Goal: Task Accomplishment & Management: Manage account settings

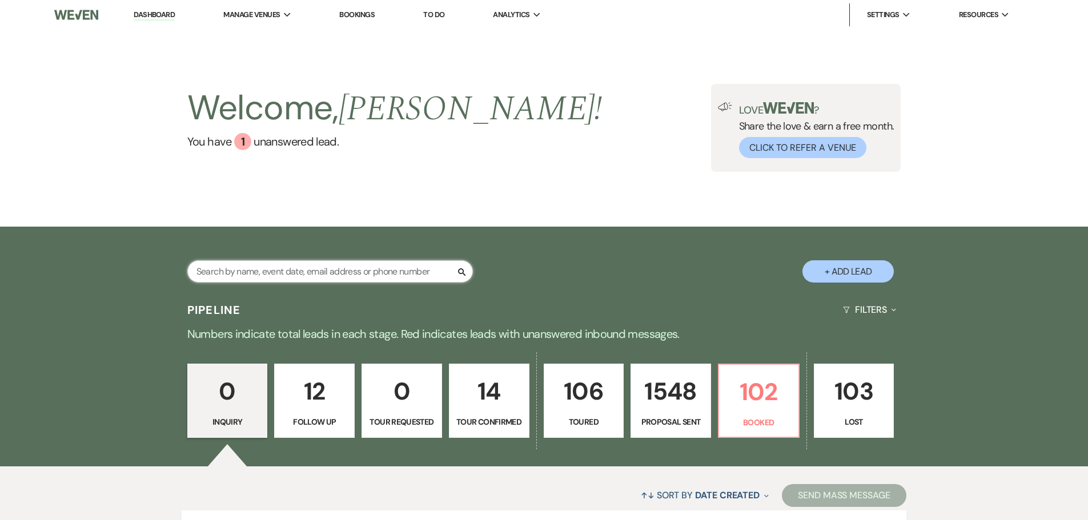
click at [325, 278] on input "text" at bounding box center [330, 271] width 286 height 22
type input "[PERSON_NAME]"
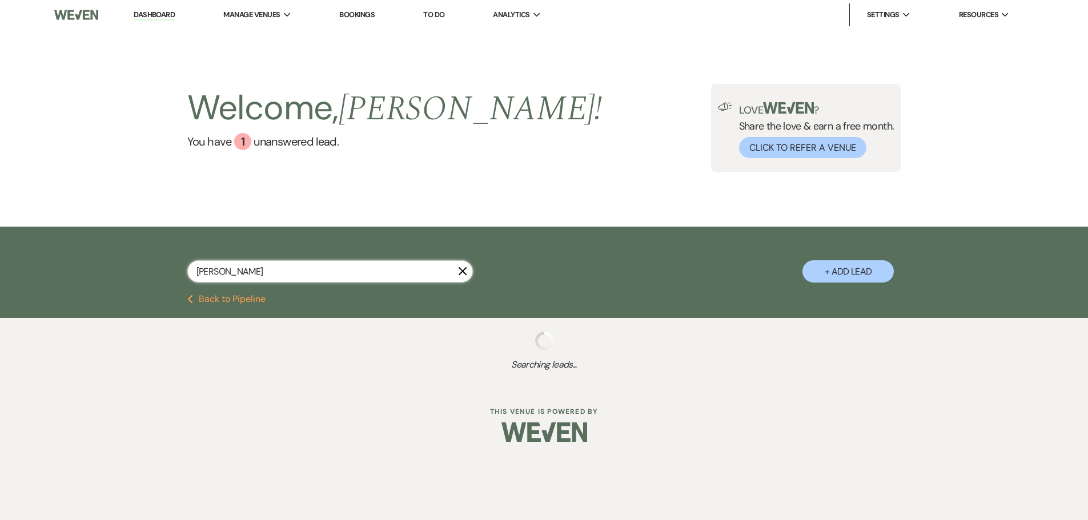
select select "6"
select select "8"
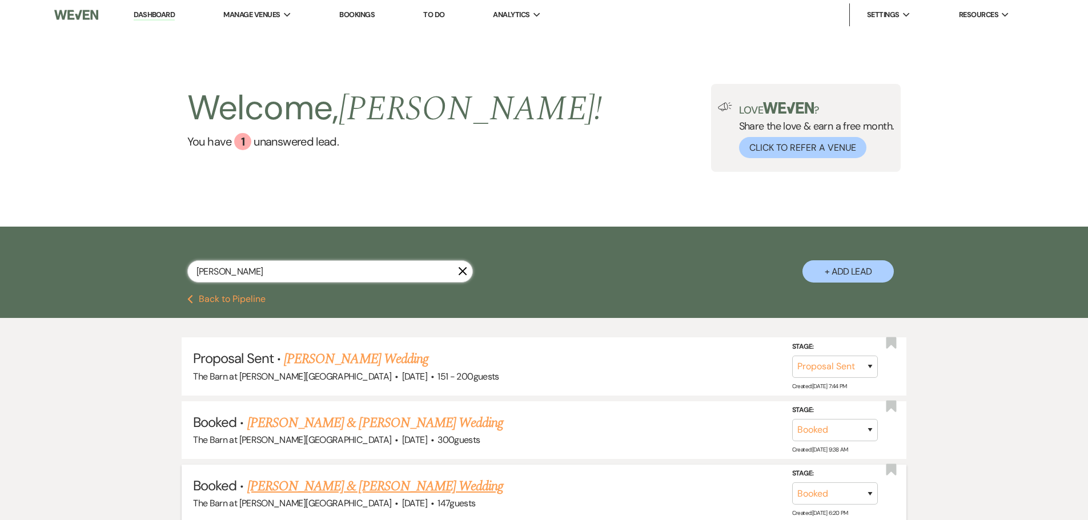
type input "[PERSON_NAME]"
click at [290, 487] on link "[PERSON_NAME] & [PERSON_NAME] Wedding" at bounding box center [375, 486] width 256 height 21
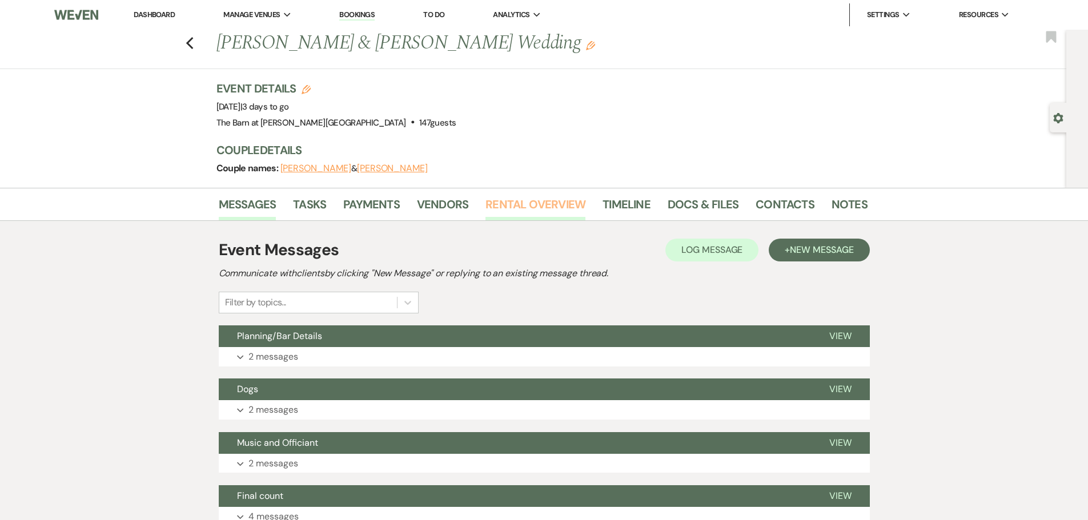
click at [518, 206] on link "Rental Overview" at bounding box center [536, 207] width 100 height 25
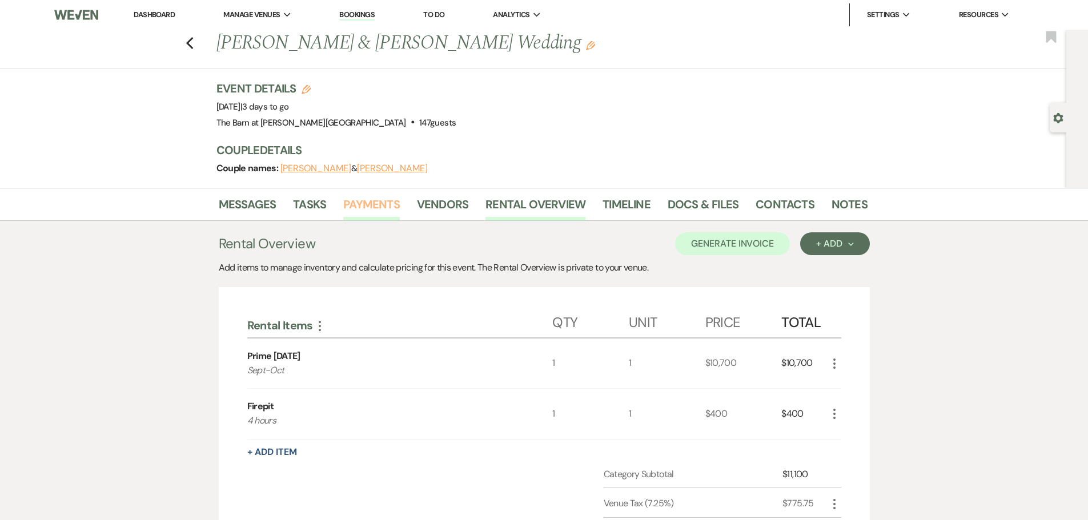
click at [374, 211] on link "Payments" at bounding box center [371, 207] width 57 height 25
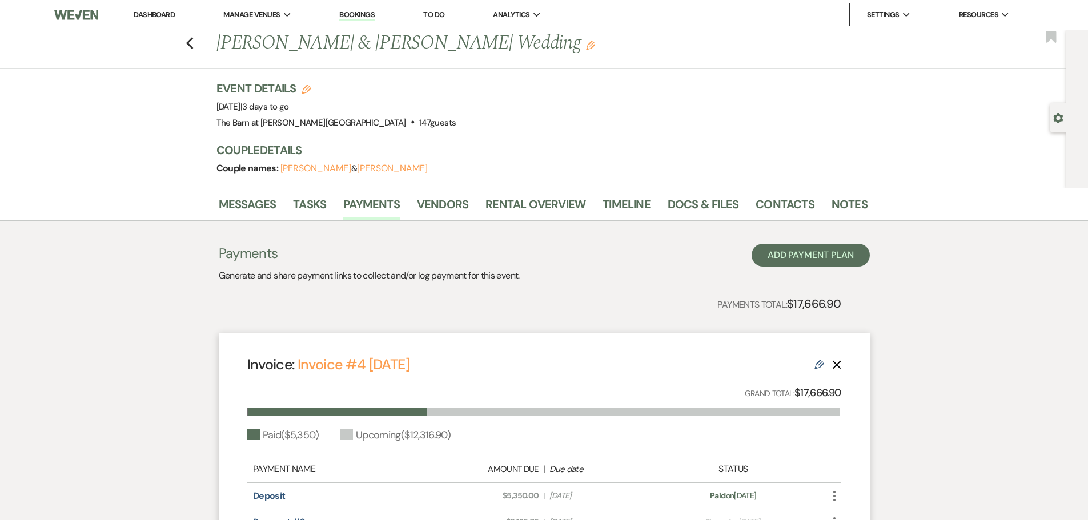
click at [169, 18] on link "Dashboard" at bounding box center [154, 15] width 41 height 10
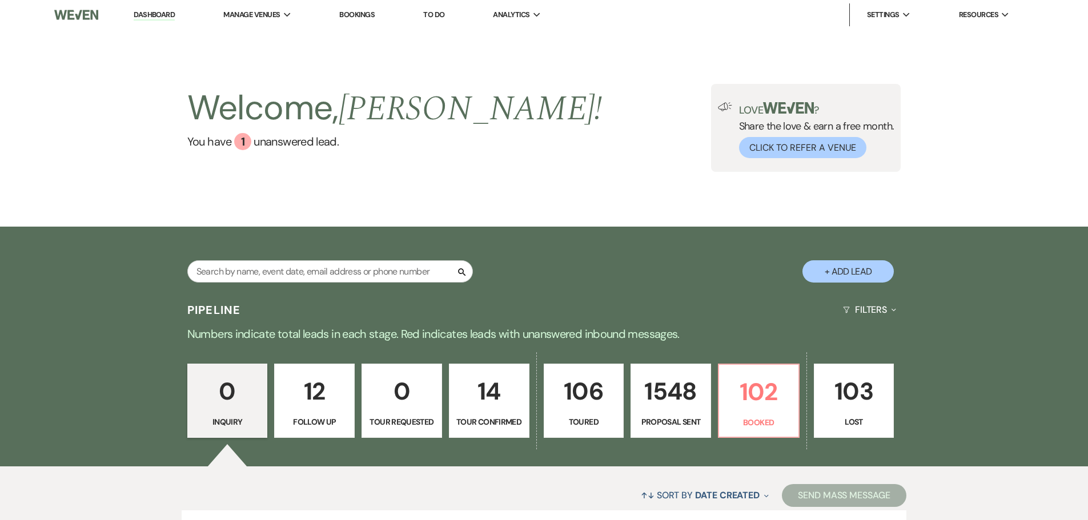
click at [164, 12] on link "Dashboard" at bounding box center [154, 15] width 41 height 11
click at [314, 411] on p "12" at bounding box center [315, 391] width 66 height 38
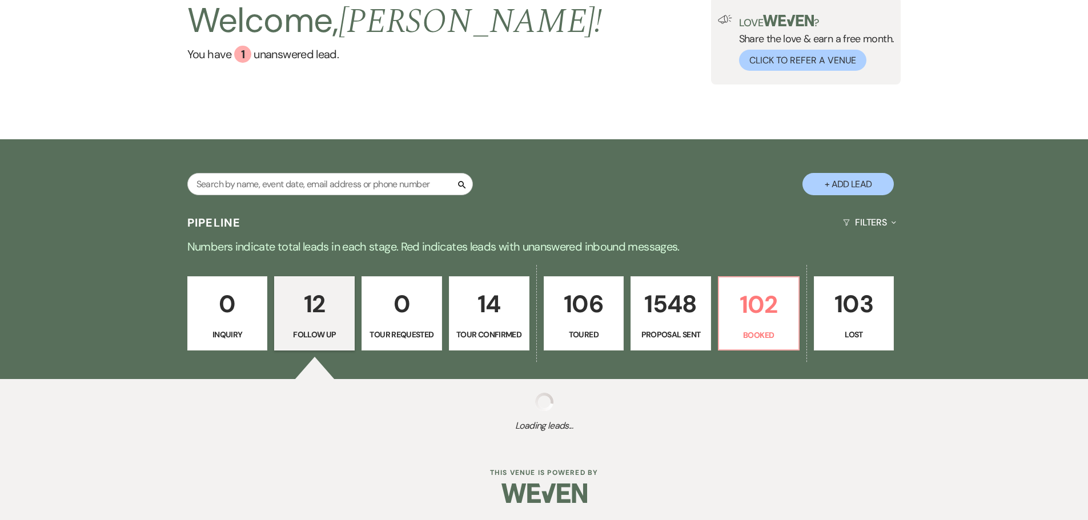
select select "9"
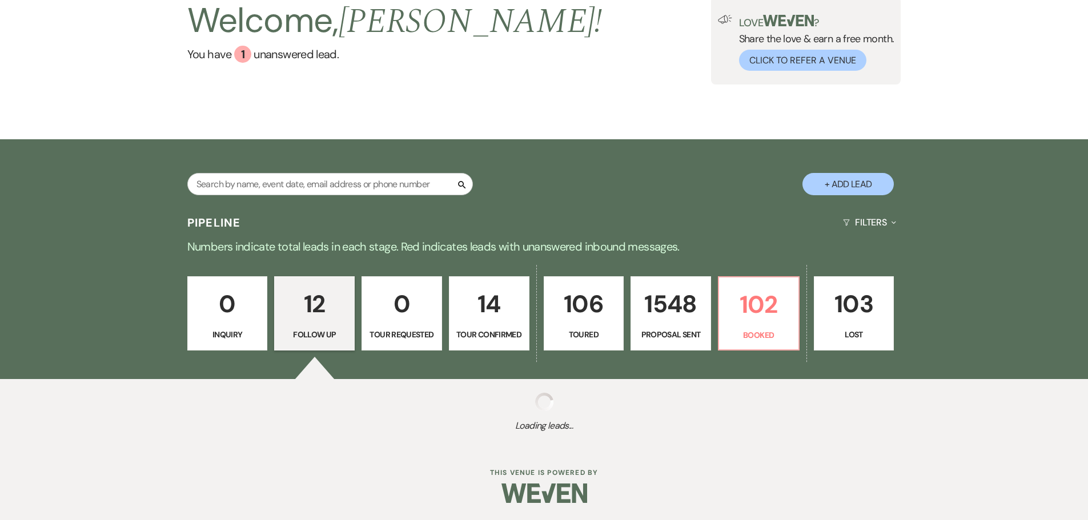
select select "9"
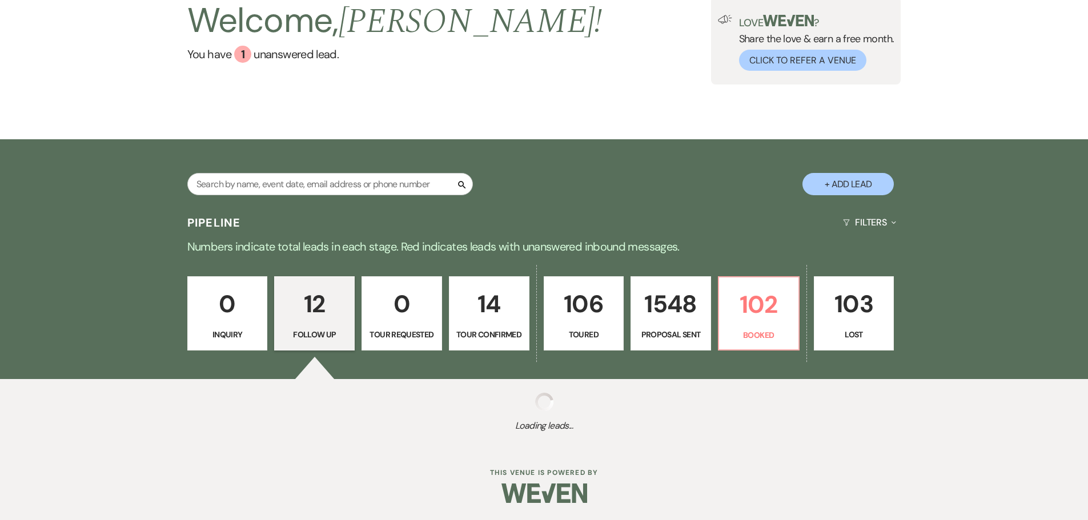
select select "9"
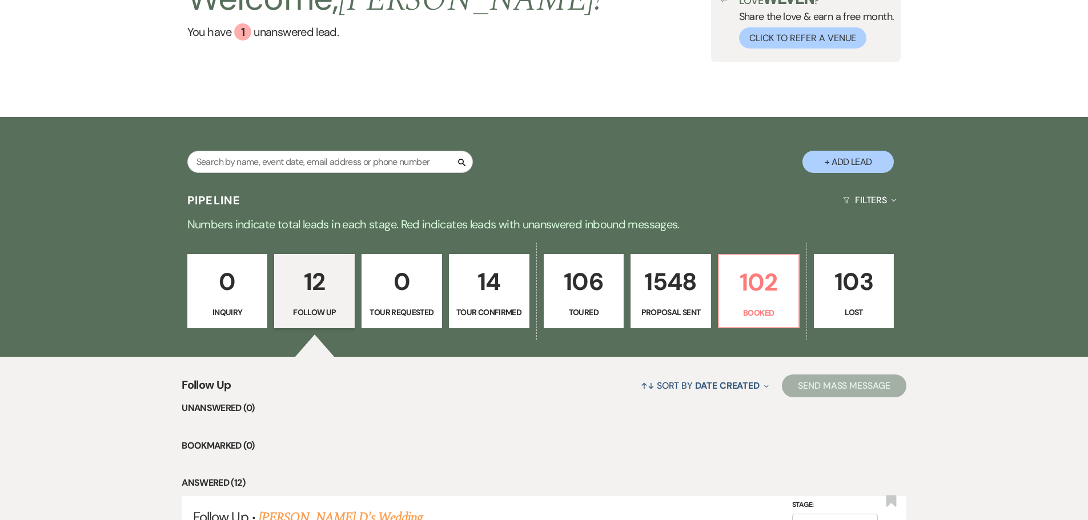
scroll to position [286, 0]
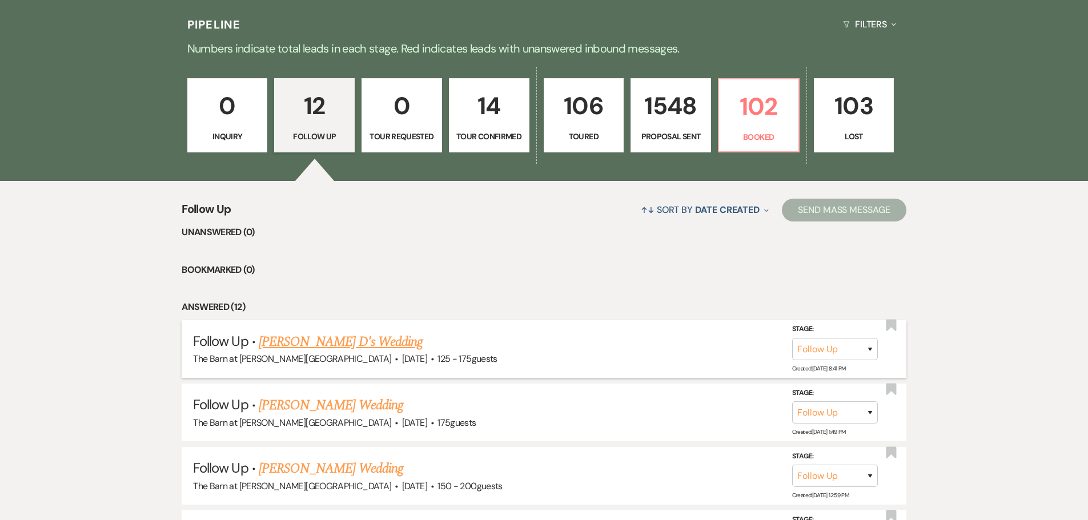
click at [303, 348] on link "[PERSON_NAME] D's Wedding" at bounding box center [341, 342] width 164 height 21
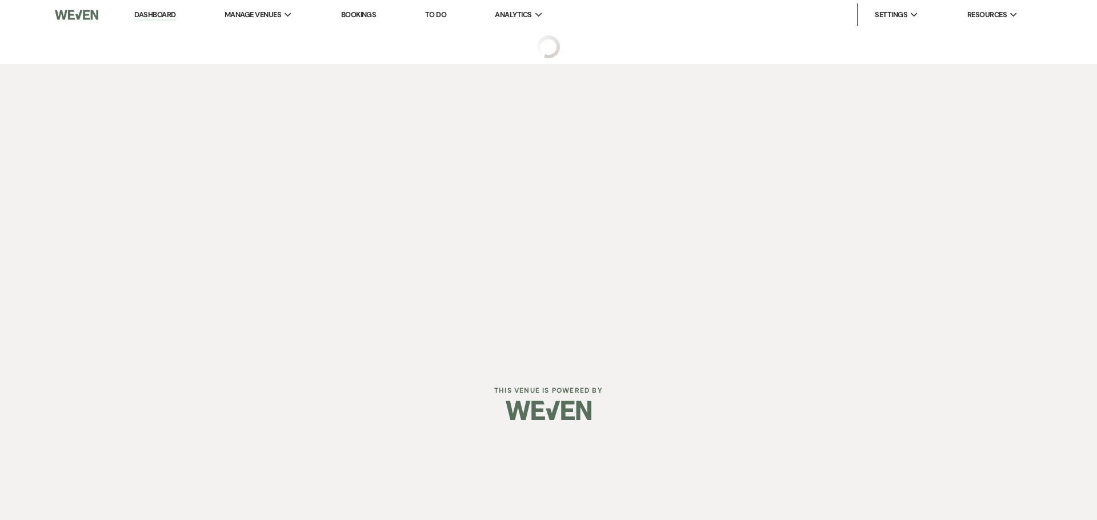
select select "9"
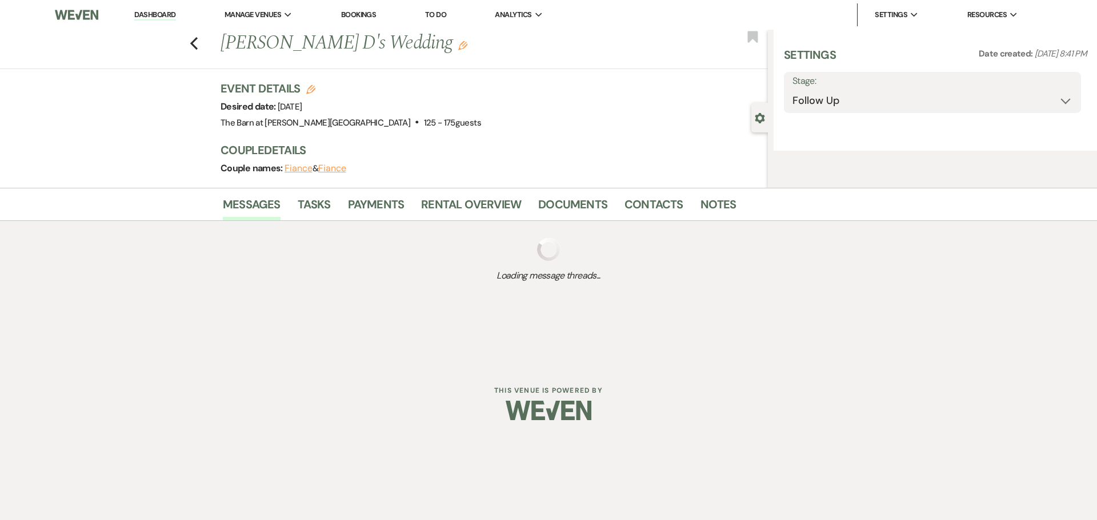
select select "3"
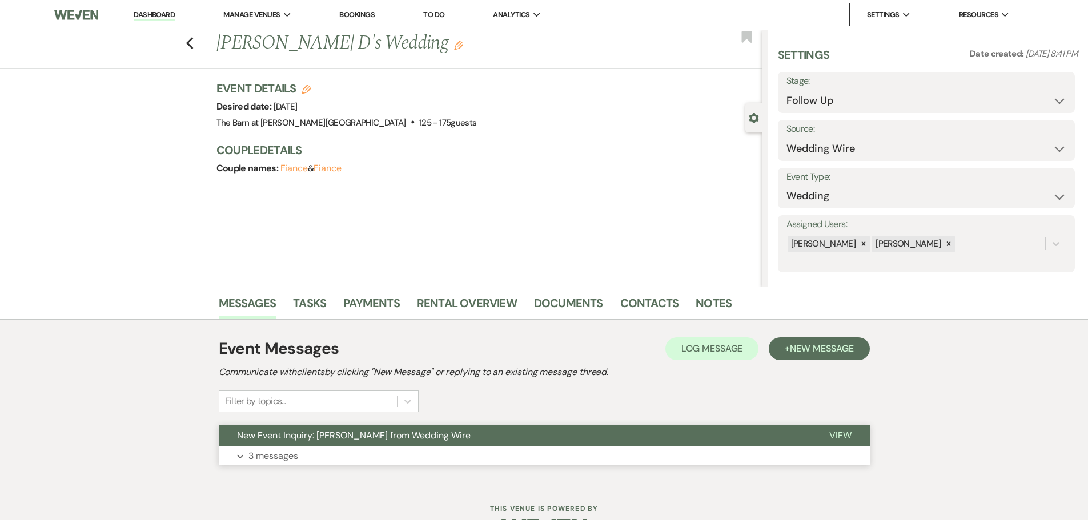
click at [317, 450] on button "Expand 3 messages" at bounding box center [544, 456] width 651 height 19
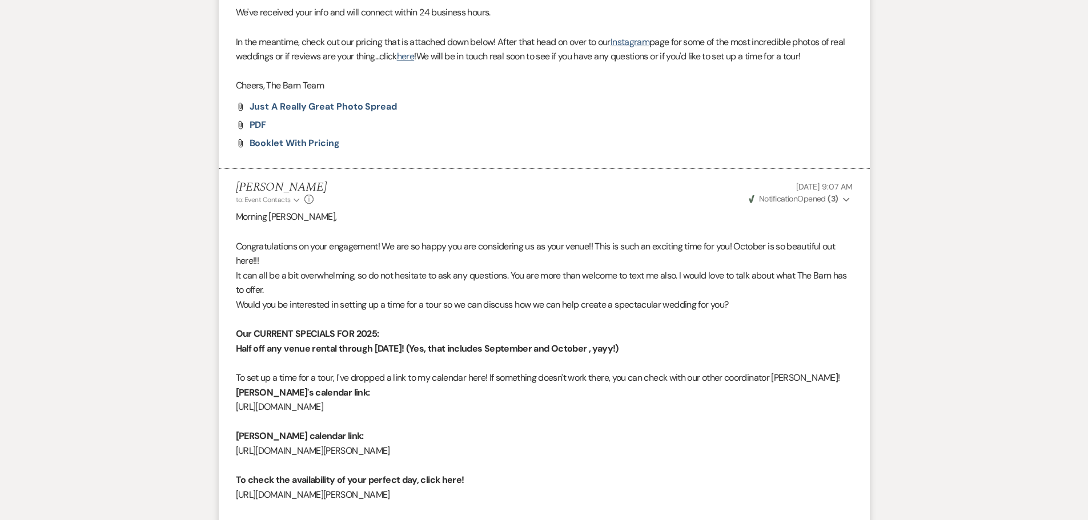
scroll to position [1257, 0]
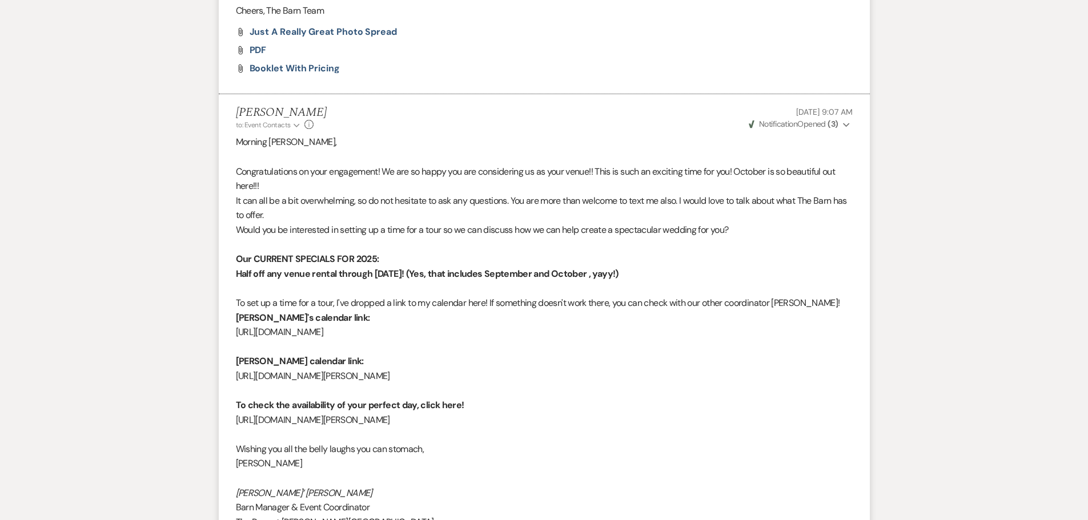
drag, startPoint x: 438, startPoint y: 376, endPoint x: 234, endPoint y: 363, distance: 203.7
click at [234, 363] on li "[PERSON_NAME] to: Event Contacts Expand Info [DATE] 9:07 AM Weven Check Notific…" at bounding box center [544, 449] width 651 height 711
copy div "[PERSON_NAME] calendar link: [URL][DOMAIN_NAME][PERSON_NAME]"
click at [406, 389] on p at bounding box center [544, 391] width 617 height 15
drag, startPoint x: 431, startPoint y: 376, endPoint x: 235, endPoint y: 380, distance: 196.0
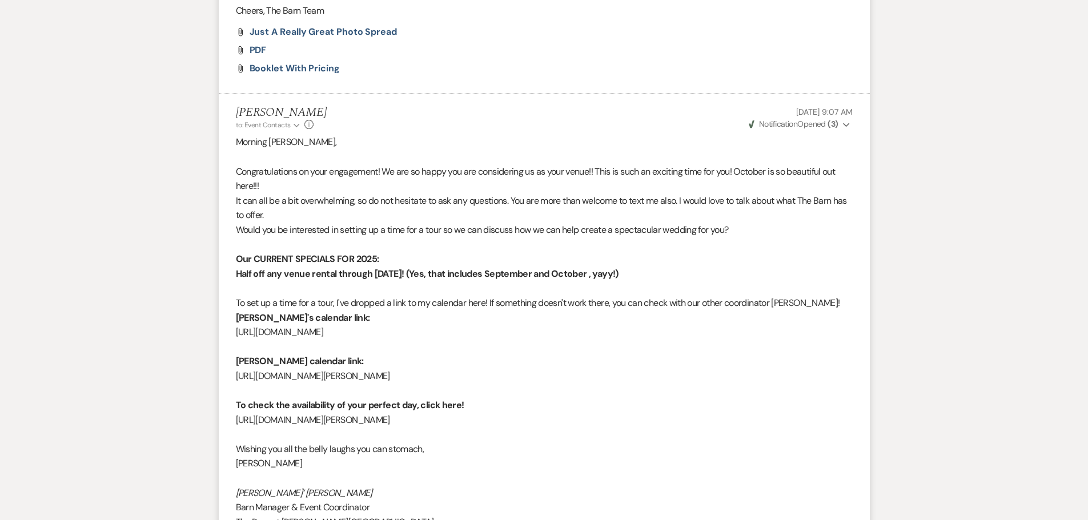
click at [236, 380] on p "[URL][DOMAIN_NAME][PERSON_NAME]" at bounding box center [544, 376] width 617 height 15
copy p "[URL][DOMAIN_NAME][PERSON_NAME]"
